Goal: Task Accomplishment & Management: Use online tool/utility

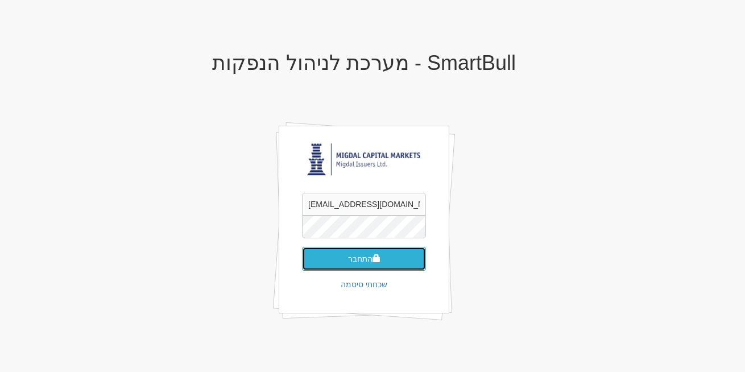
click at [366, 252] on button "התחבר" at bounding box center [364, 259] width 124 height 24
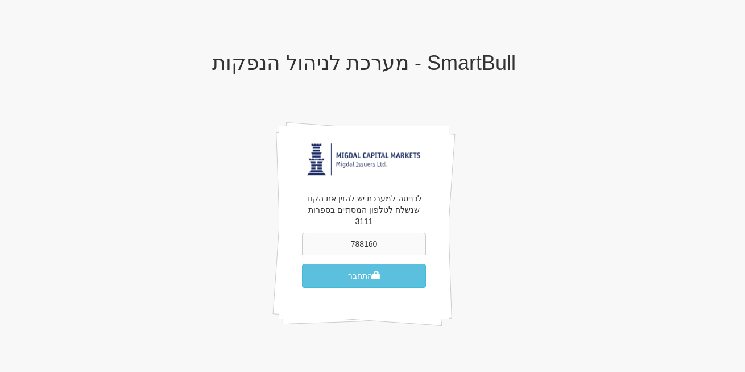
type input "788160"
click at [365, 264] on button "התחבר" at bounding box center [364, 276] width 124 height 24
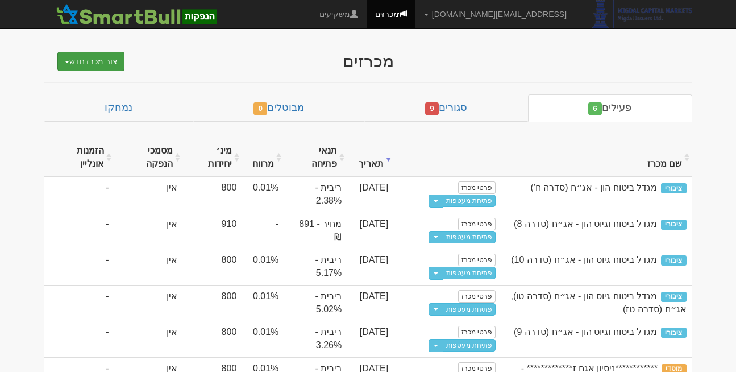
click at [68, 63] on button "צור מכרז חדש" at bounding box center [91, 61] width 68 height 19
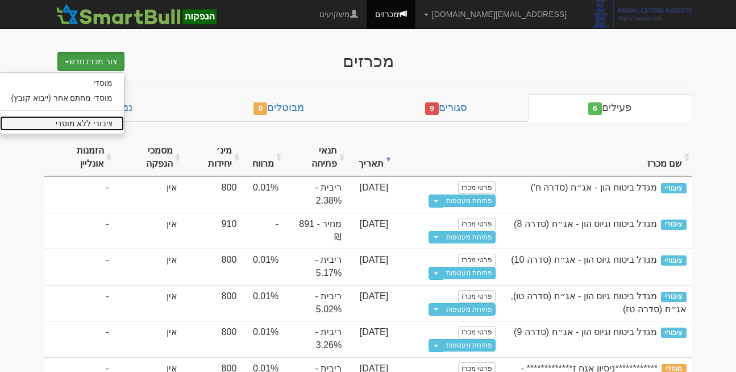
click at [95, 121] on link "ציבורי ללא מוסדי" at bounding box center [62, 123] width 124 height 15
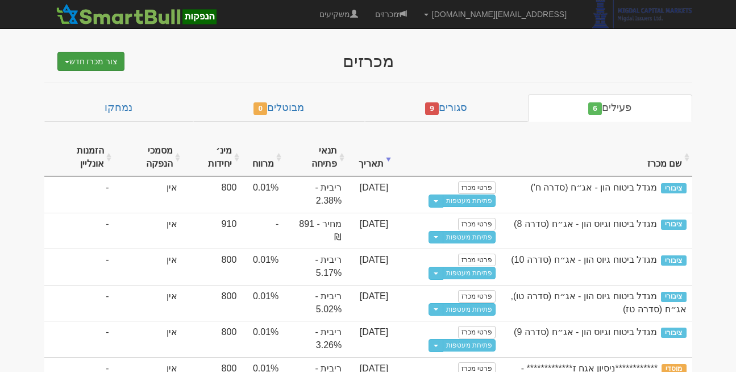
click at [64, 63] on button "צור מכרז חדש" at bounding box center [91, 61] width 68 height 19
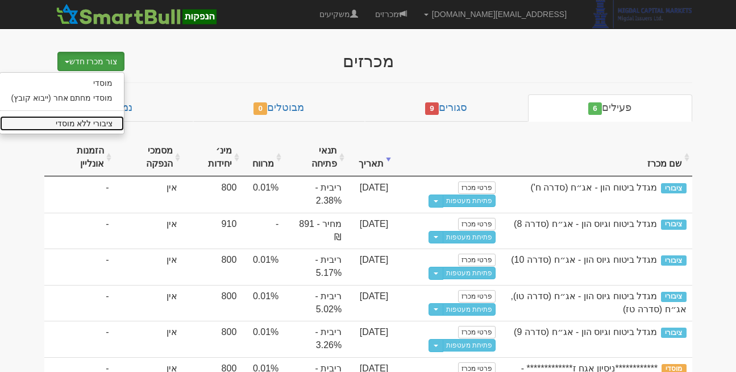
click at [93, 119] on link "ציבורי ללא מוסדי" at bounding box center [62, 123] width 124 height 15
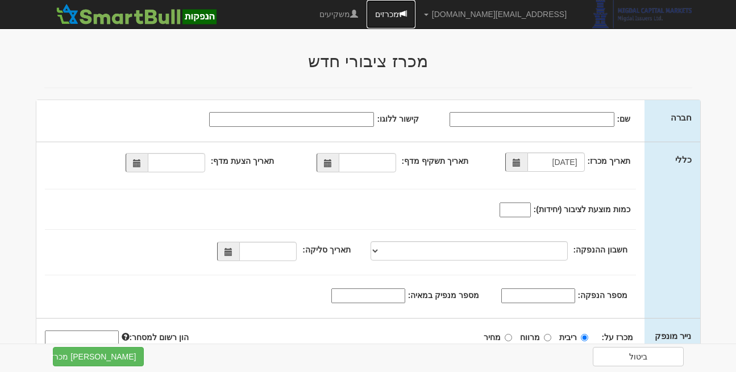
click at [415, 11] on link "מכרזים" at bounding box center [391, 14] width 49 height 28
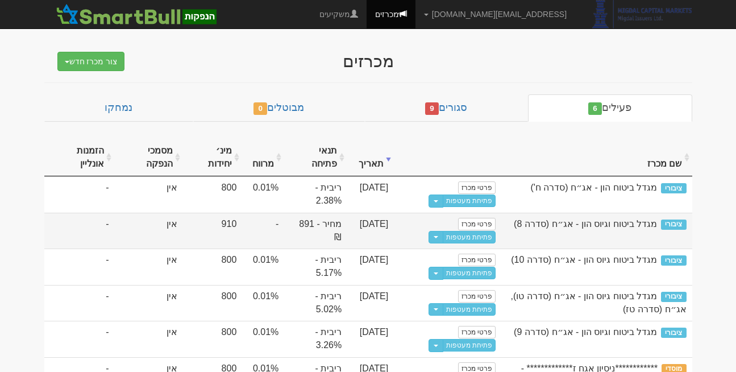
scroll to position [20, 0]
